Goal: Information Seeking & Learning: Find specific fact

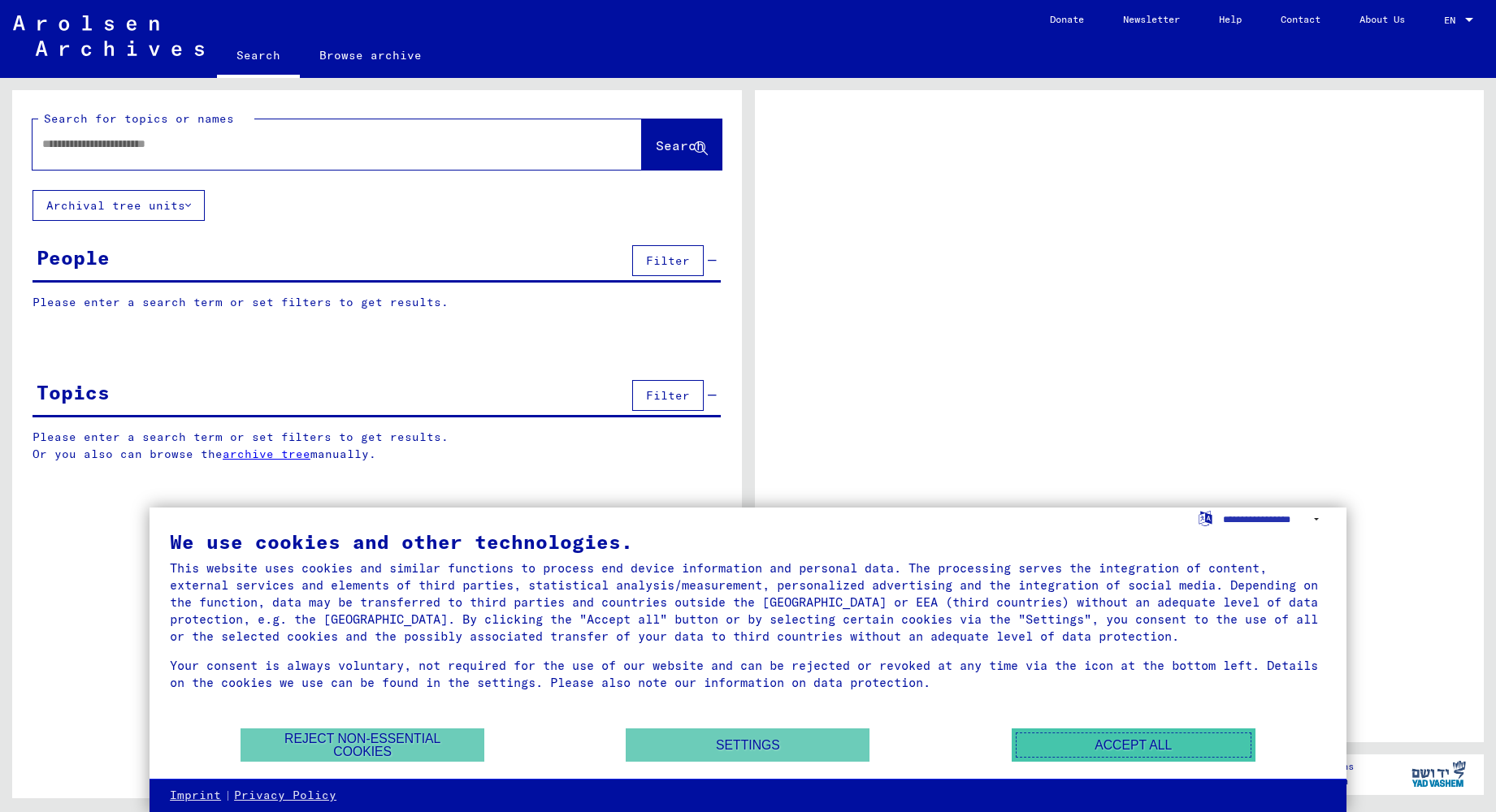
click at [1119, 755] on button "Accept all" at bounding box center [1133, 745] width 244 height 34
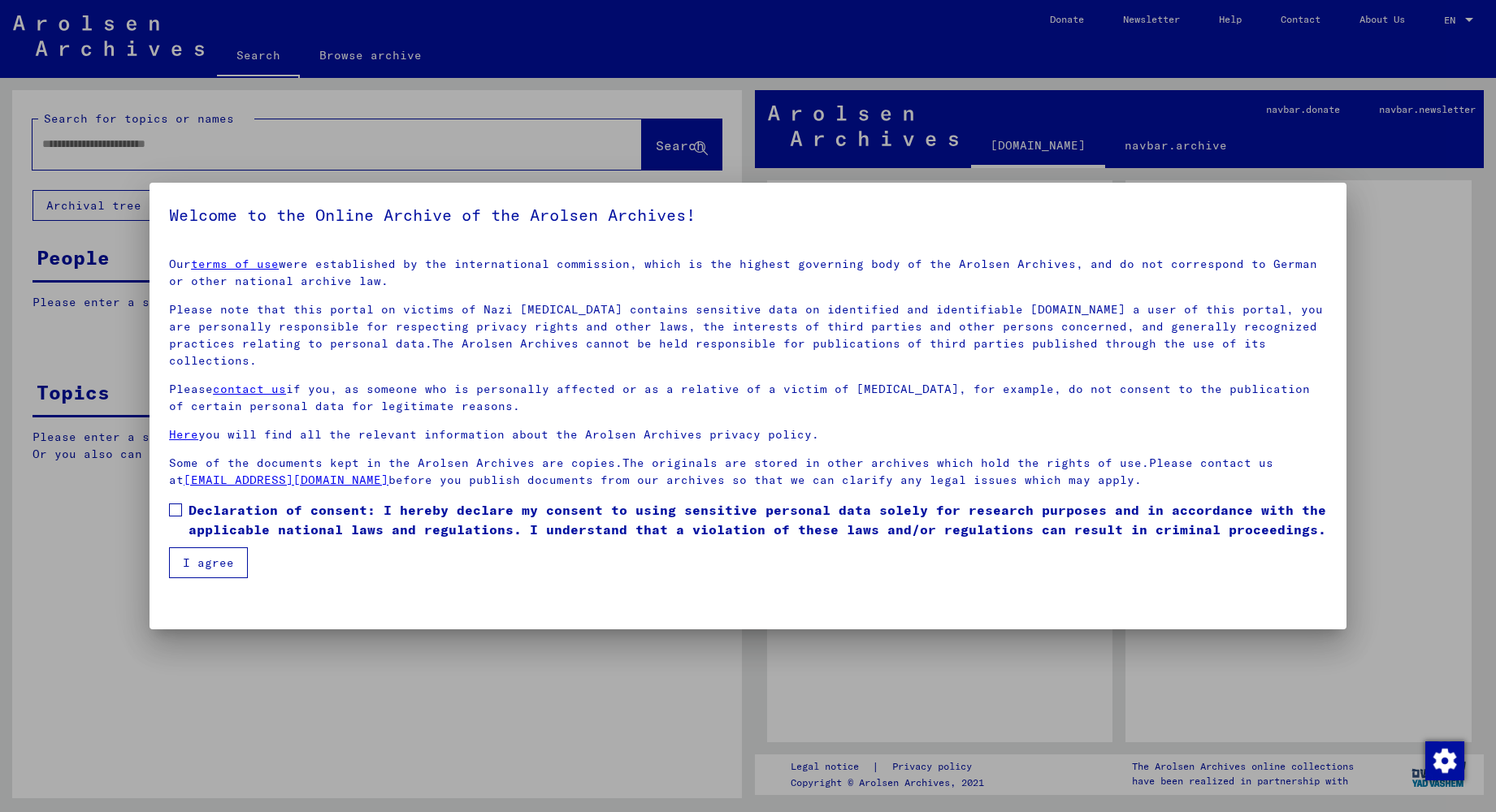
click at [165, 492] on mat-dialog-content "Our terms of use were established by the international commission, which is the…" at bounding box center [748, 411] width 1197 height 334
click at [171, 504] on span at bounding box center [175, 510] width 13 height 13
click at [191, 547] on button "I agree" at bounding box center [208, 563] width 79 height 31
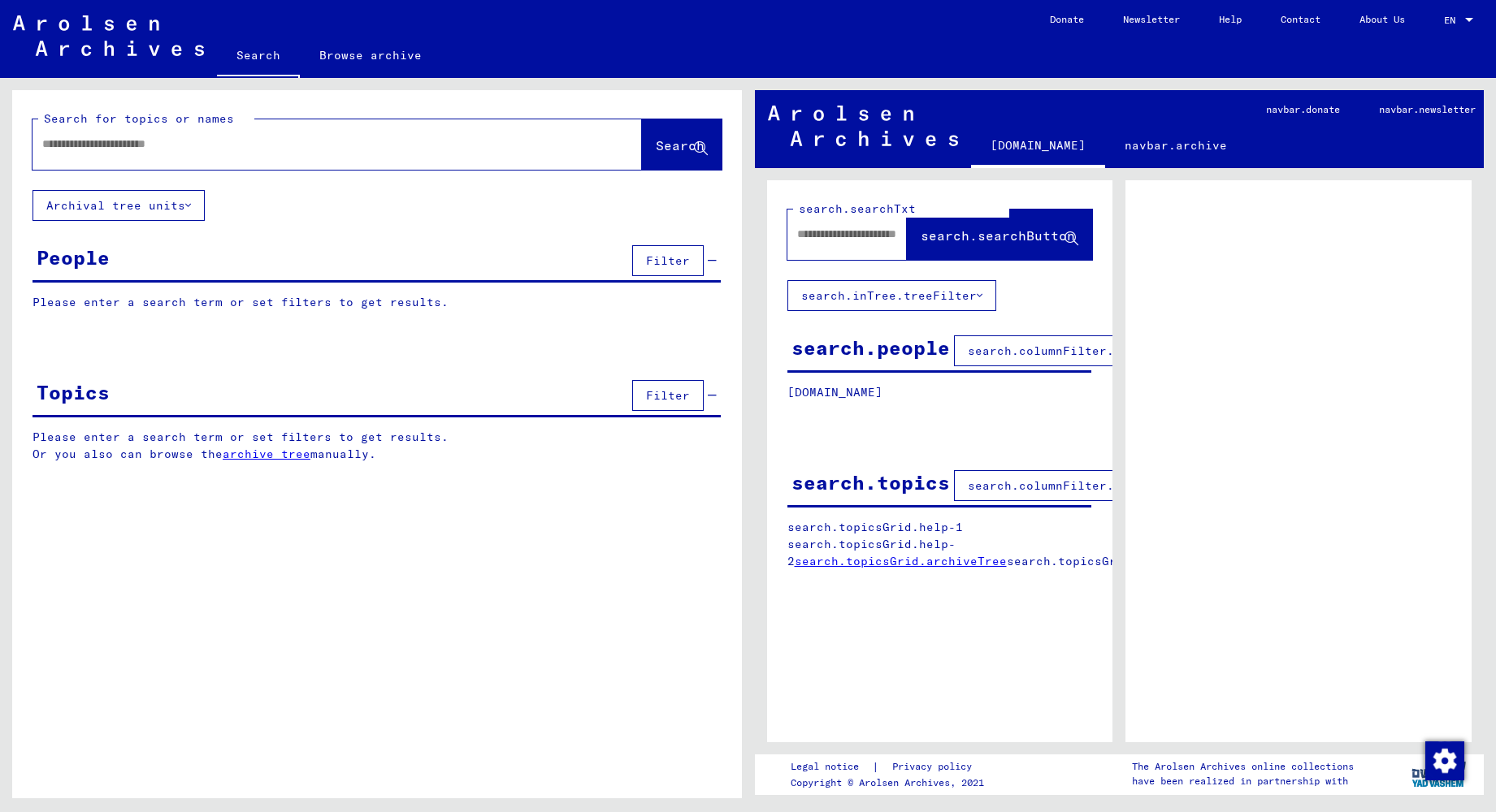
click at [92, 258] on div "People" at bounding box center [73, 257] width 73 height 29
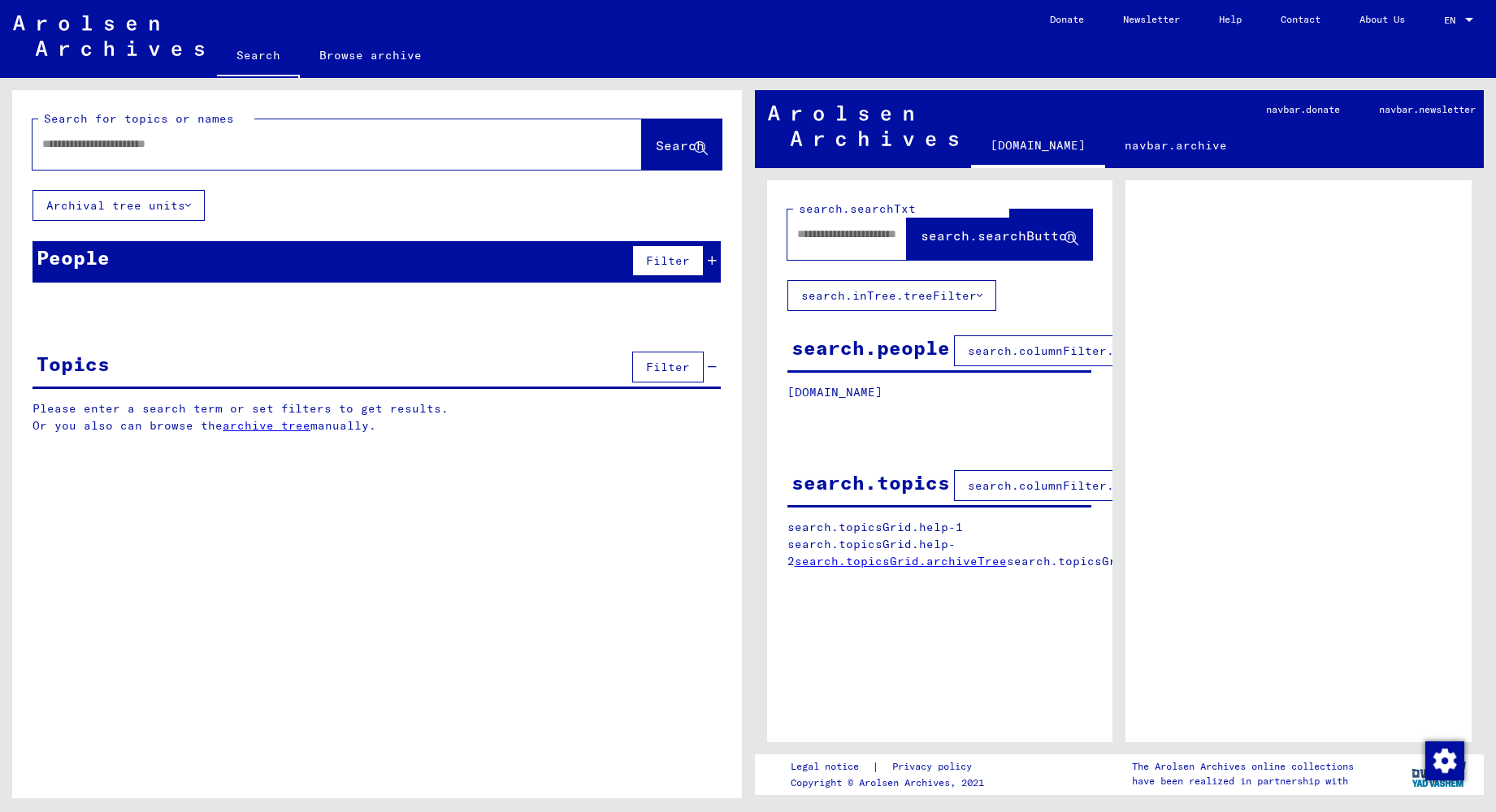
click at [92, 258] on div "People" at bounding box center [73, 257] width 73 height 29
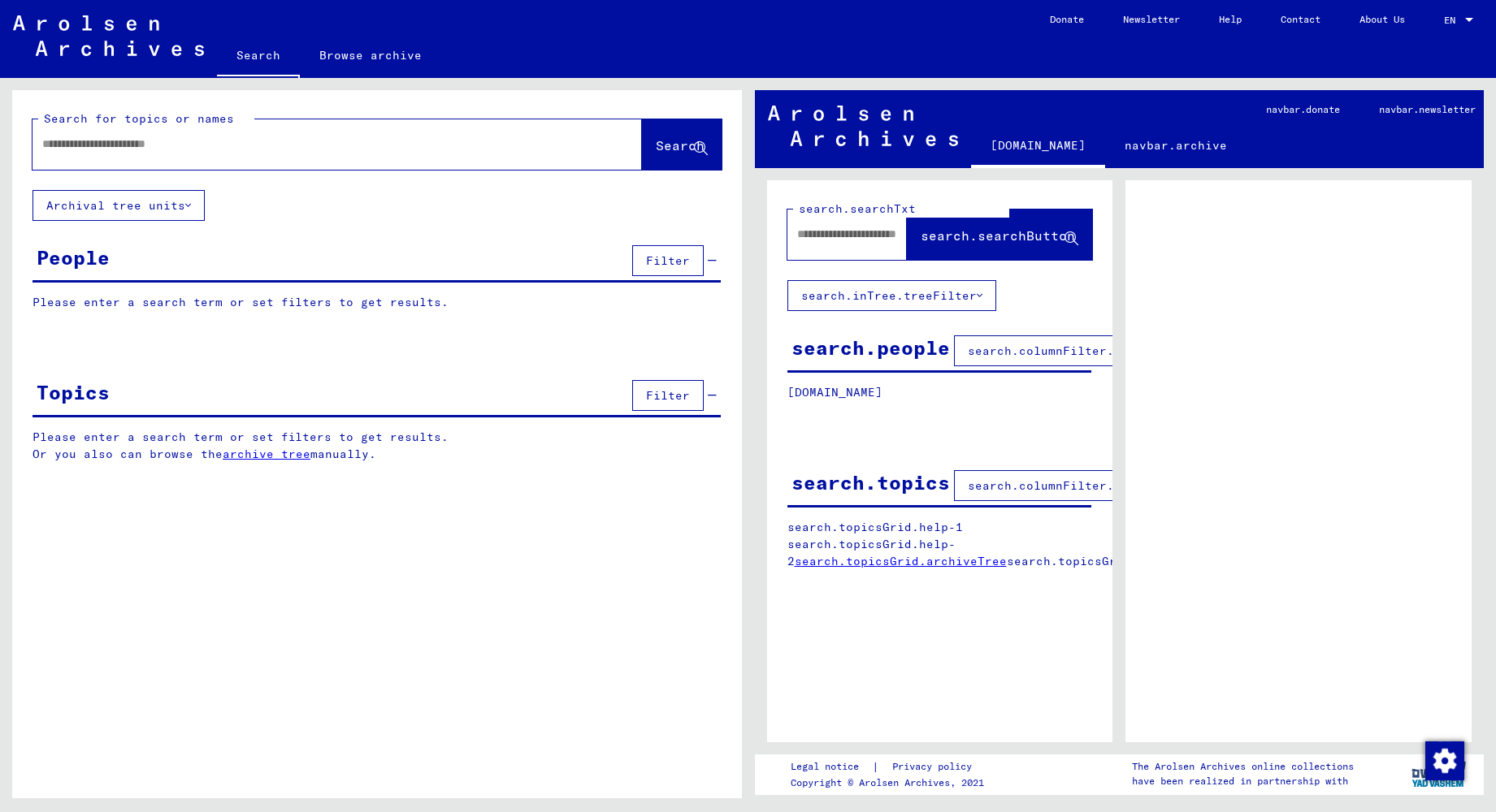
click at [232, 304] on p "Please enter a search term or set filters to get results." at bounding box center [376, 302] width 688 height 17
click at [178, 148] on input "text" at bounding box center [323, 144] width 560 height 17
type input "*********"
